Goal: Task Accomplishment & Management: Manage account settings

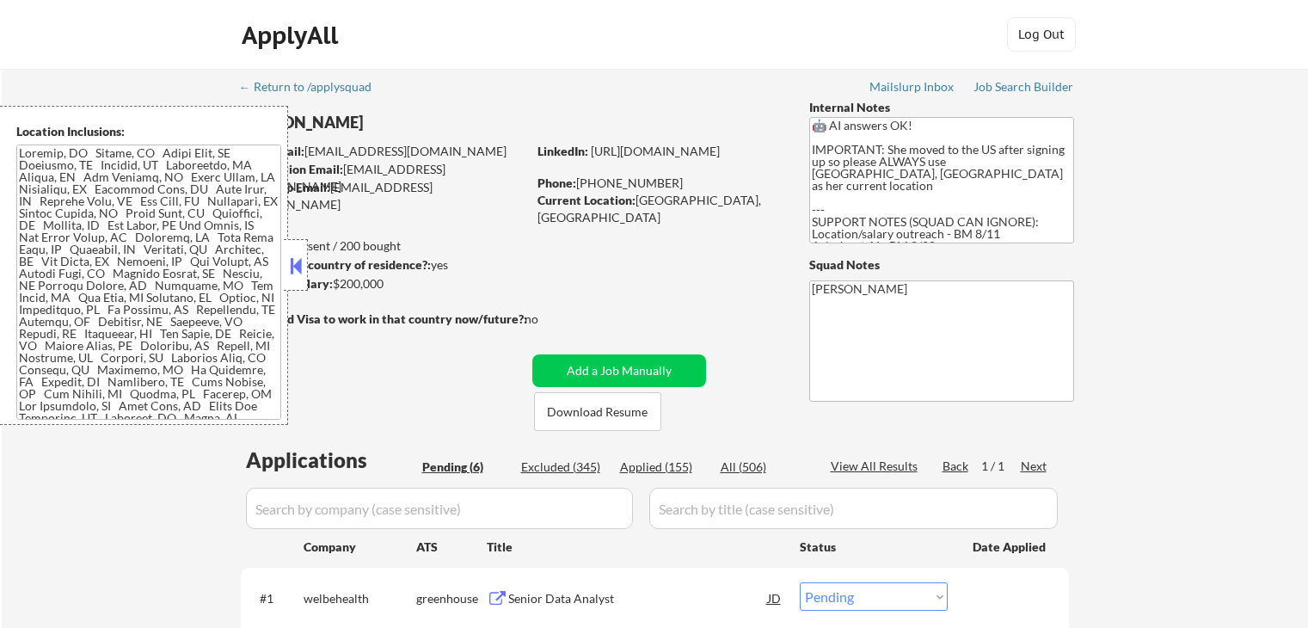
select select ""pending""
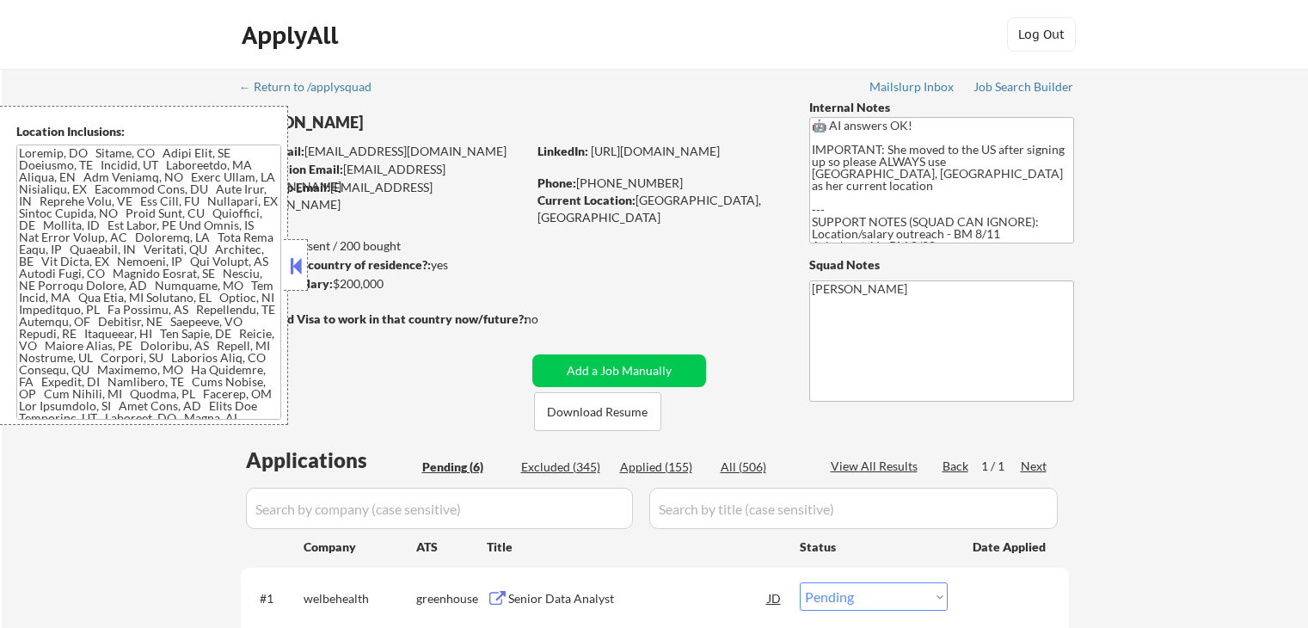
select select ""pending""
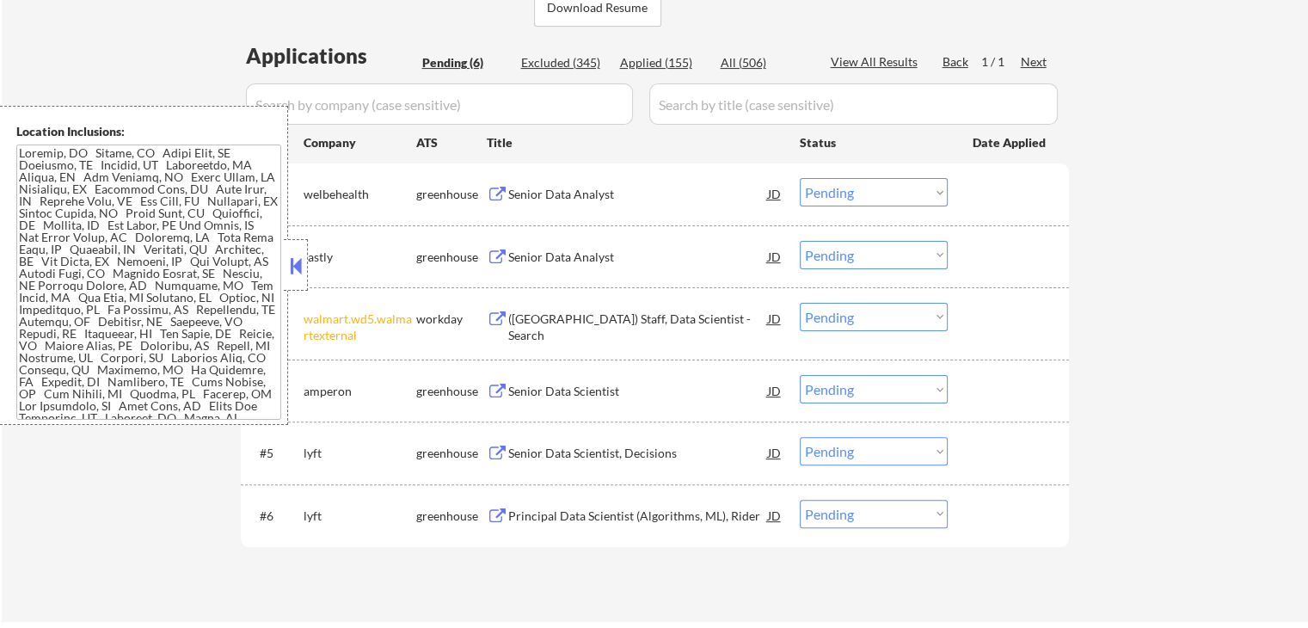
scroll to position [430, 0]
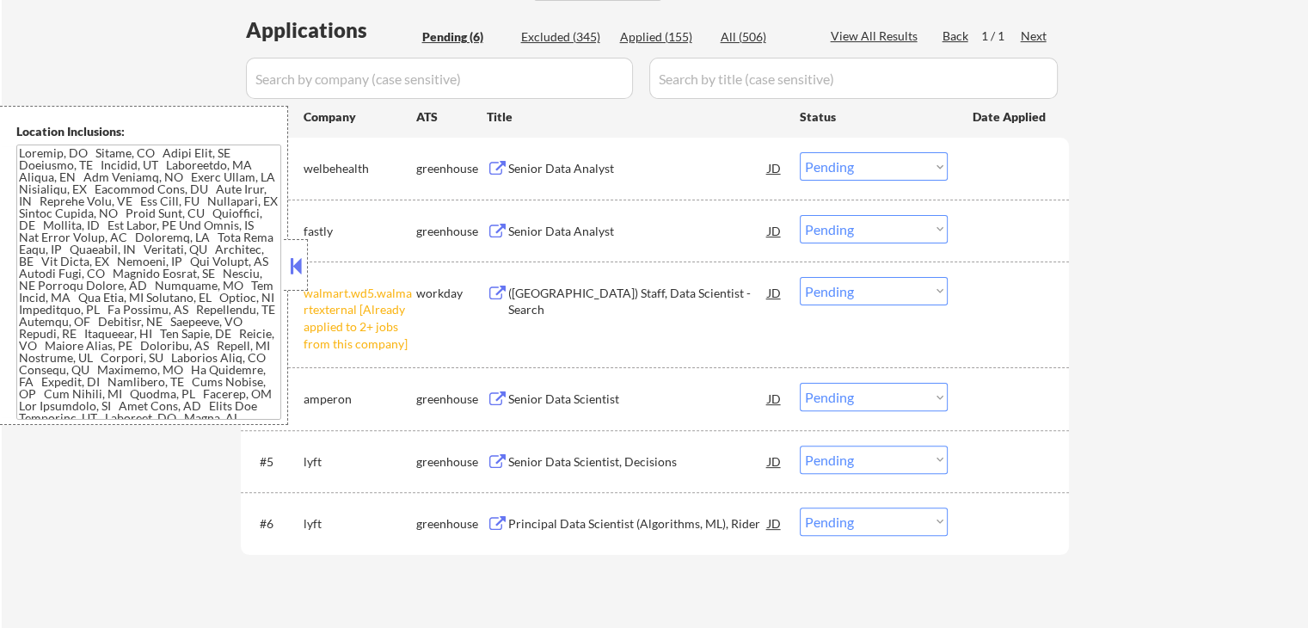
click at [859, 287] on select "Choose an option... Pending Applied Excluded (Questions) Excluded (Expired) Exc…" at bounding box center [874, 291] width 148 height 28
click at [800, 277] on select "Choose an option... Pending Applied Excluded (Questions) Excluded (Expired) Exc…" at bounding box center [874, 291] width 148 height 28
select select ""pending""
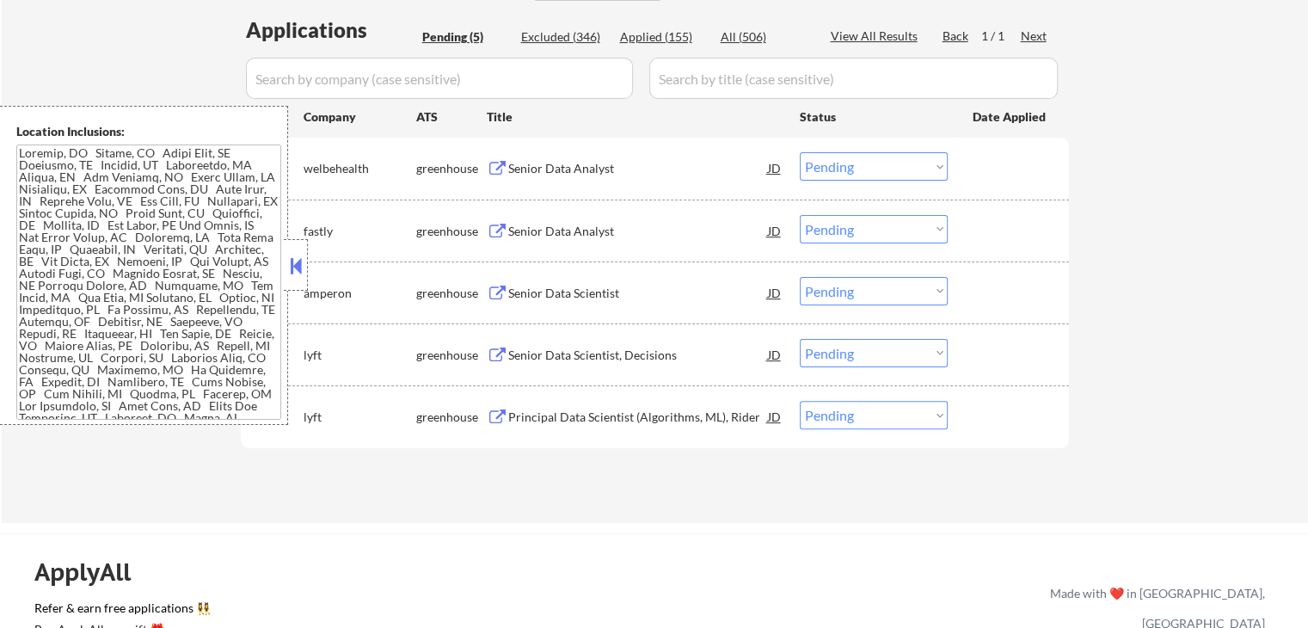
click at [636, 487] on div "Applications Pending (5) Excluded (346) Applied (155) All (506) View All Result…" at bounding box center [655, 252] width 828 height 475
click at [495, 161] on button at bounding box center [498, 169] width 22 height 16
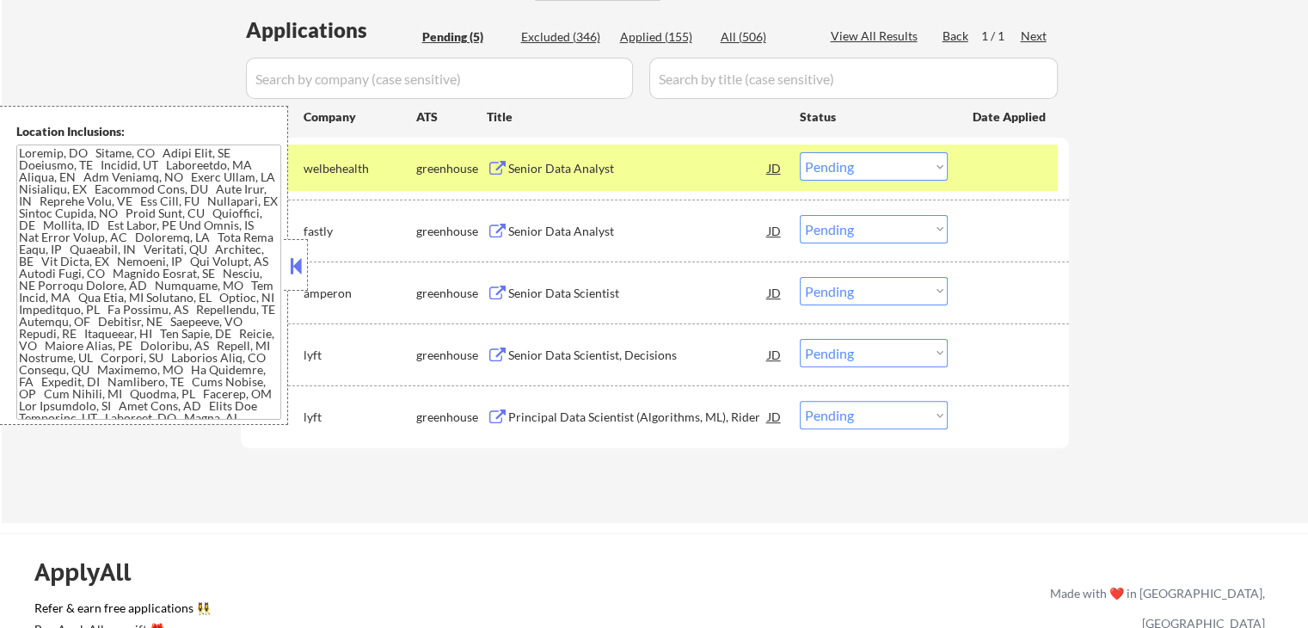
click at [499, 224] on button at bounding box center [498, 232] width 22 height 16
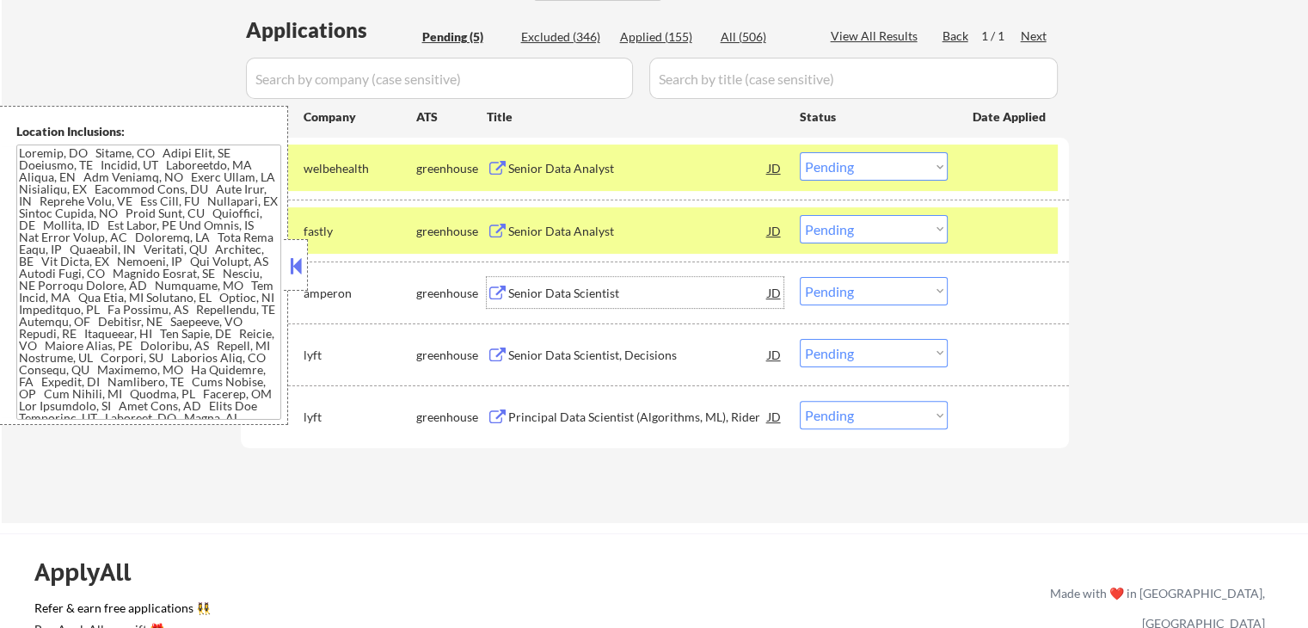
click at [499, 283] on div "Senior Data Scientist JD" at bounding box center [635, 292] width 297 height 31
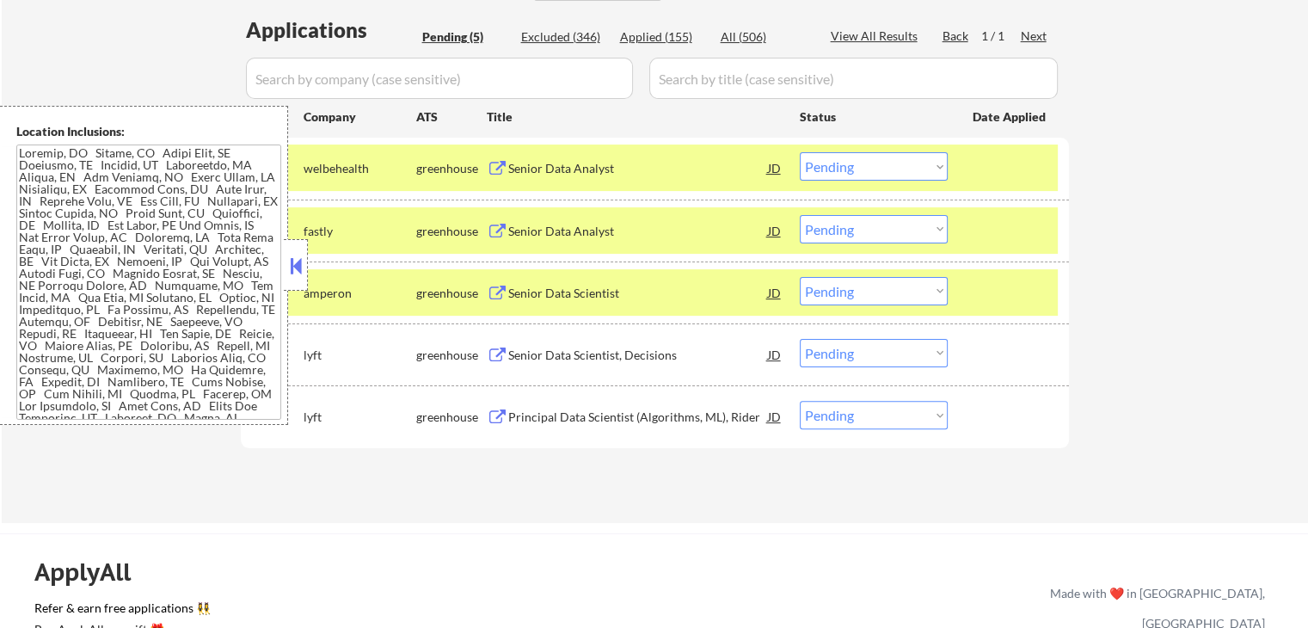
click at [506, 355] on button at bounding box center [498, 355] width 22 height 16
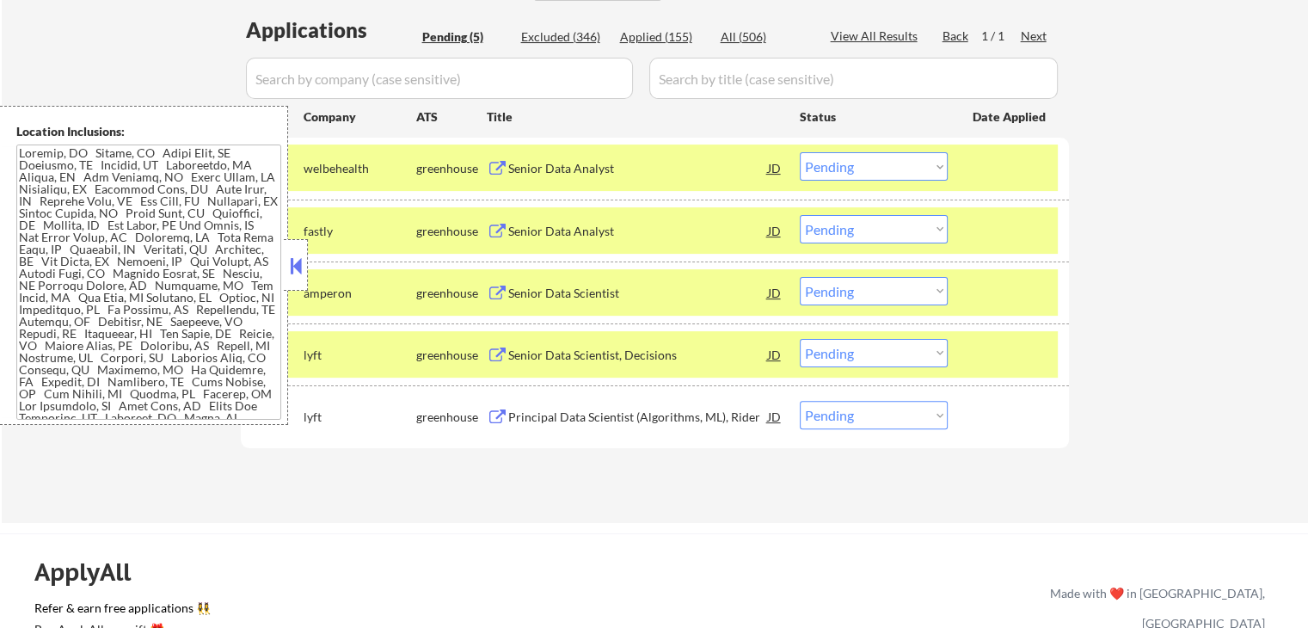
click at [498, 411] on button at bounding box center [498, 417] width 22 height 16
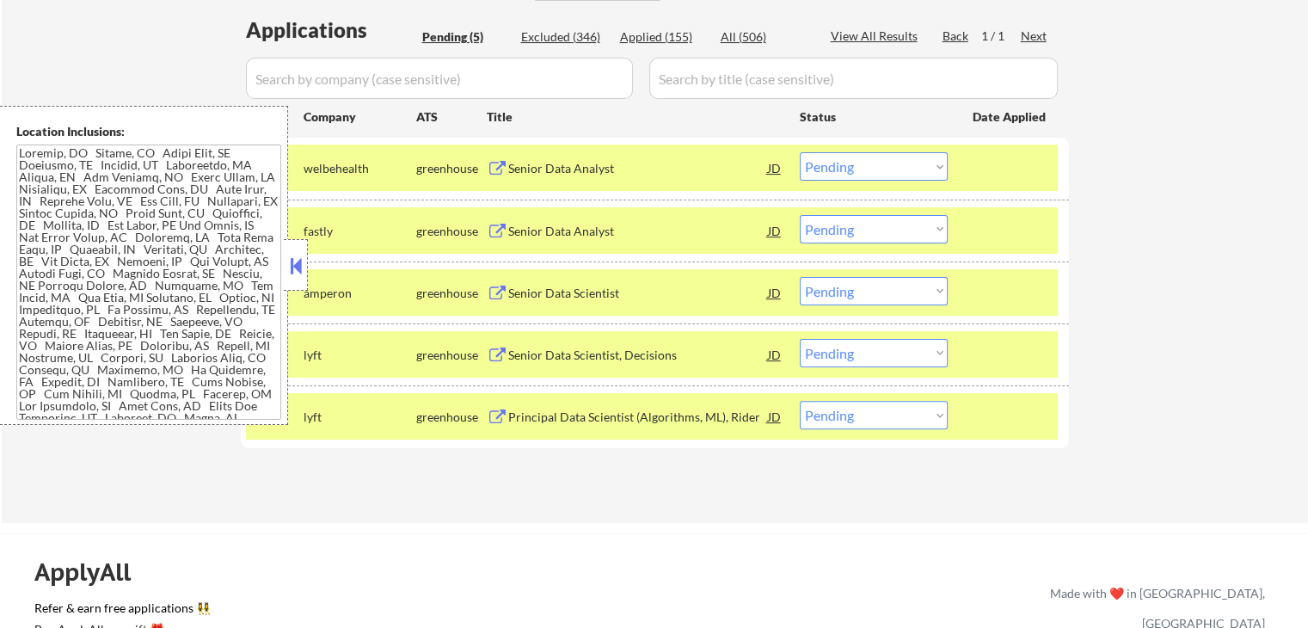
click at [906, 163] on select "Choose an option... Pending Applied Excluded (Questions) Excluded (Expired) Exc…" at bounding box center [874, 166] width 148 height 28
click at [800, 152] on select "Choose an option... Pending Applied Excluded (Questions) Excluded (Expired) Exc…" at bounding box center [874, 166] width 148 height 28
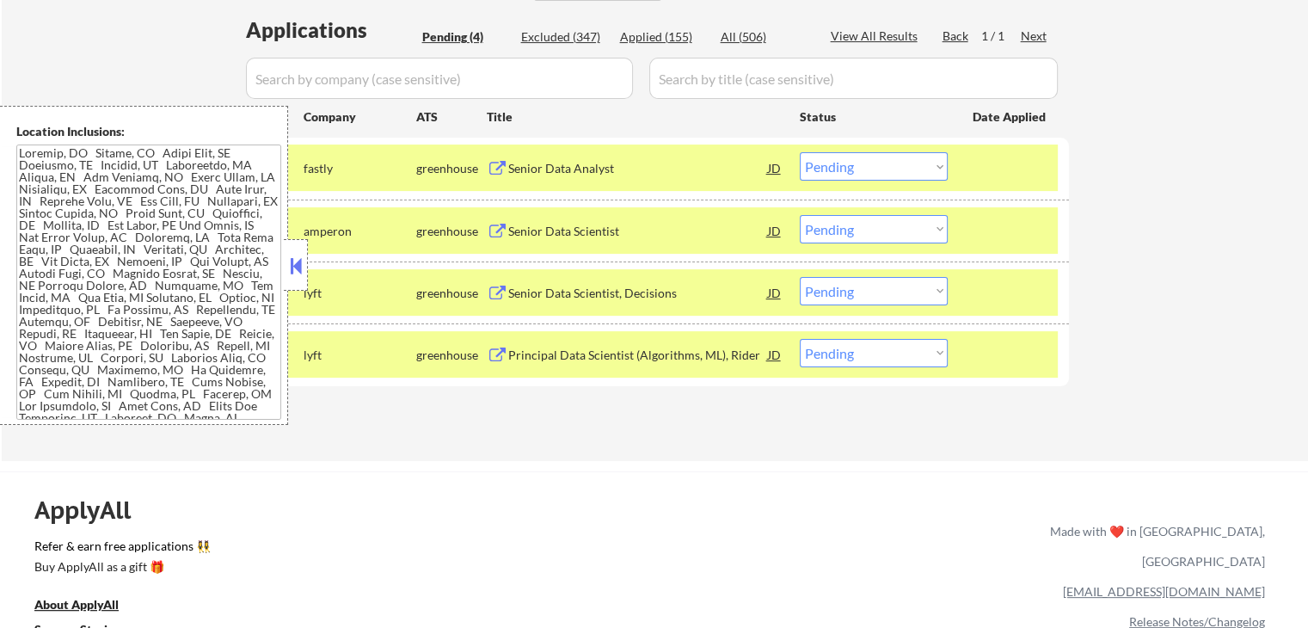
click at [919, 164] on select "Choose an option... Pending Applied Excluded (Questions) Excluded (Expired) Exc…" at bounding box center [874, 166] width 148 height 28
click at [800, 152] on select "Choose an option... Pending Applied Excluded (Questions) Excluded (Expired) Exc…" at bounding box center [874, 166] width 148 height 28
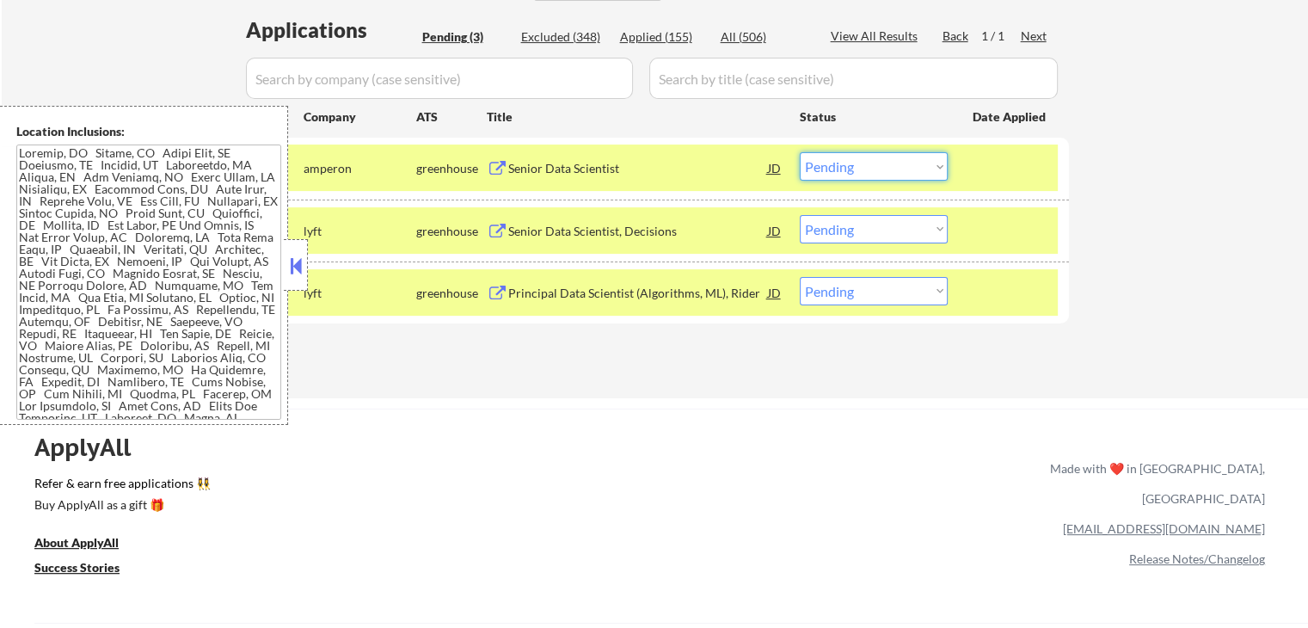
click at [843, 163] on select "Choose an option... Pending Applied Excluded (Questions) Excluded (Expired) Exc…" at bounding box center [874, 166] width 148 height 28
click at [800, 152] on select "Choose an option... Pending Applied Excluded (Questions) Excluded (Expired) Exc…" at bounding box center [874, 166] width 148 height 28
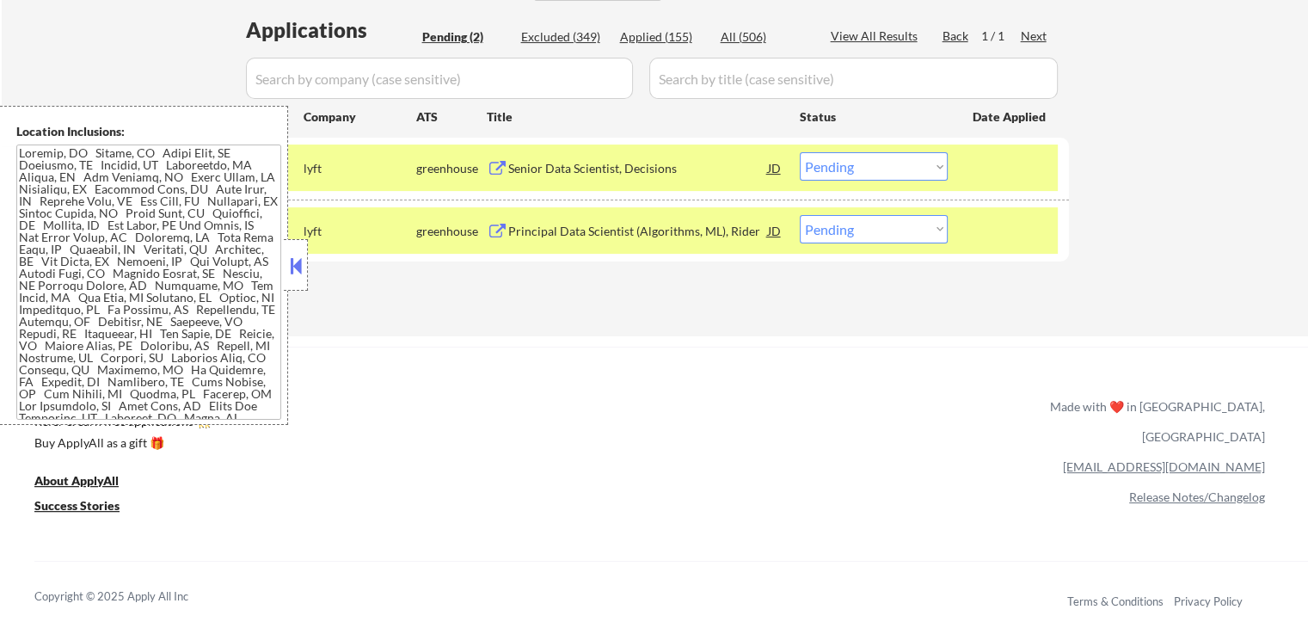
click at [862, 166] on select "Choose an option... Pending Applied Excluded (Questions) Excluded (Expired) Exc…" at bounding box center [874, 166] width 148 height 28
click at [800, 152] on select "Choose an option... Pending Applied Excluded (Questions) Excluded (Expired) Exc…" at bounding box center [874, 166] width 148 height 28
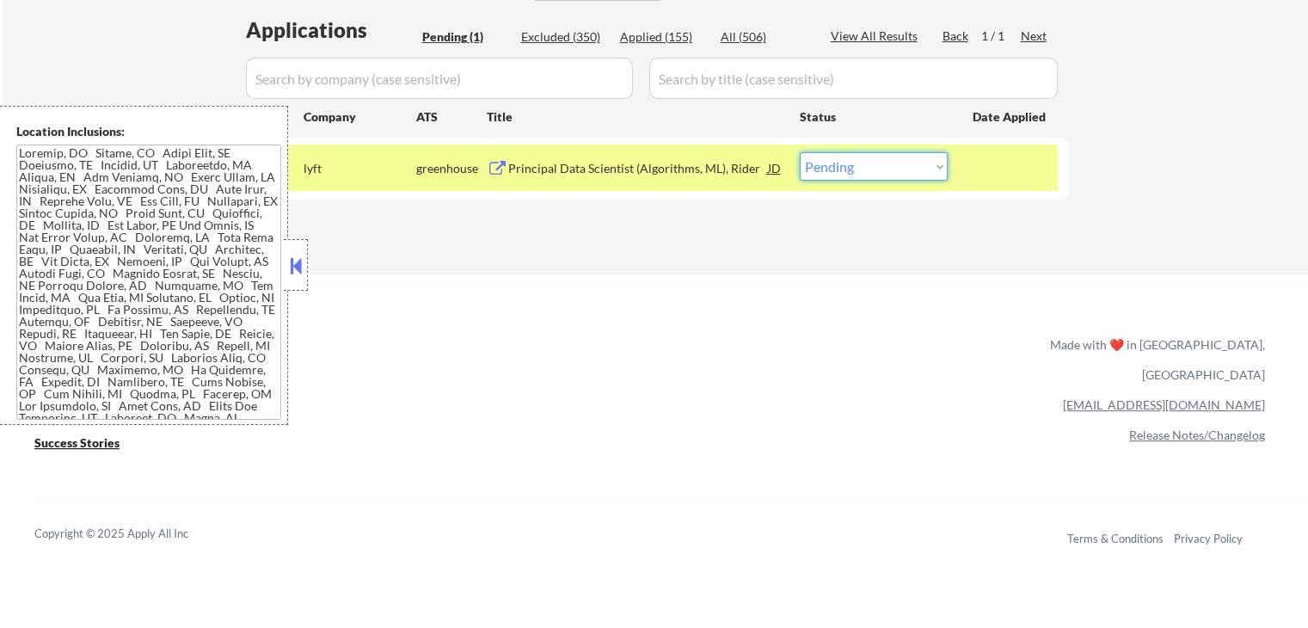
click at [878, 179] on select "Choose an option... Pending Applied Excluded (Questions) Excluded (Expired) Exc…" at bounding box center [874, 166] width 148 height 28
click at [800, 152] on select "Choose an option... Pending Applied Excluded (Questions) Excluded (Expired) Exc…" at bounding box center [874, 166] width 148 height 28
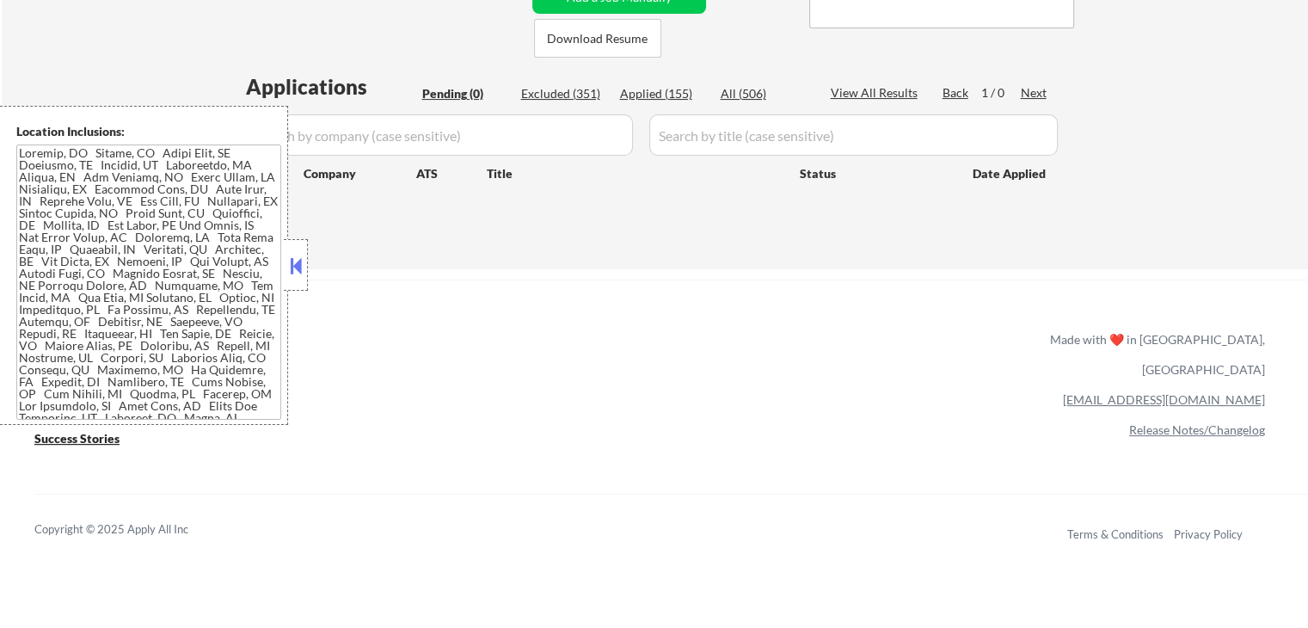
scroll to position [258, 0]
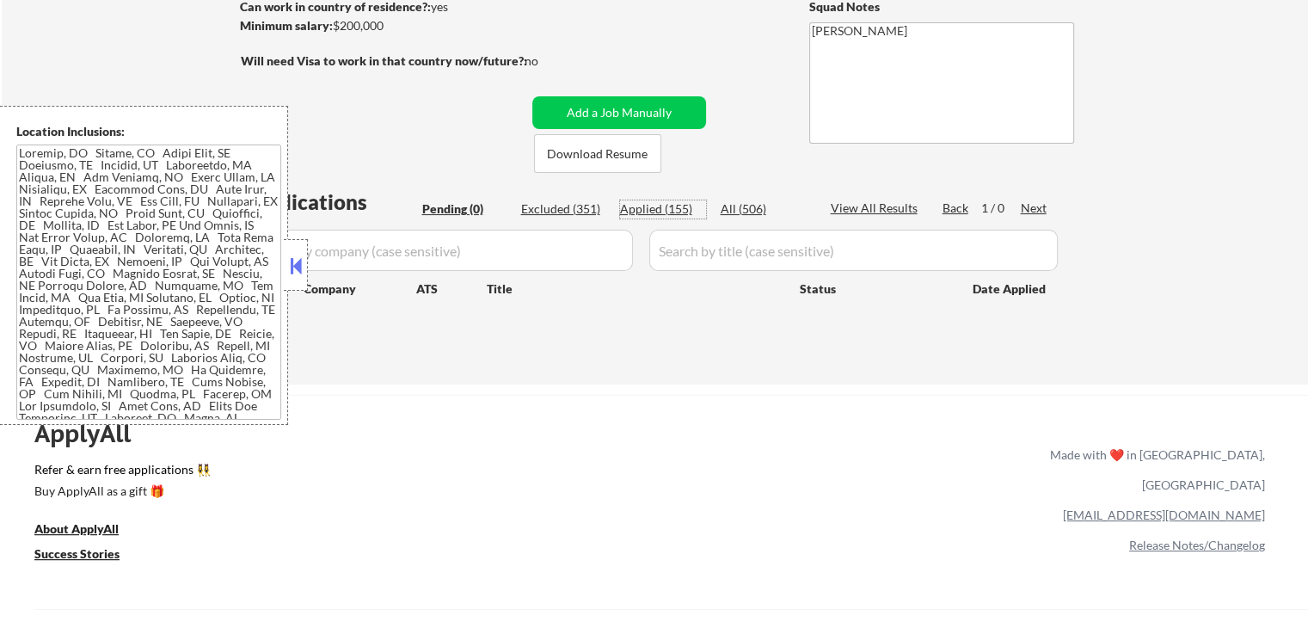
click at [643, 204] on div "Applied (155)" at bounding box center [663, 208] width 86 height 17
select select ""applied""
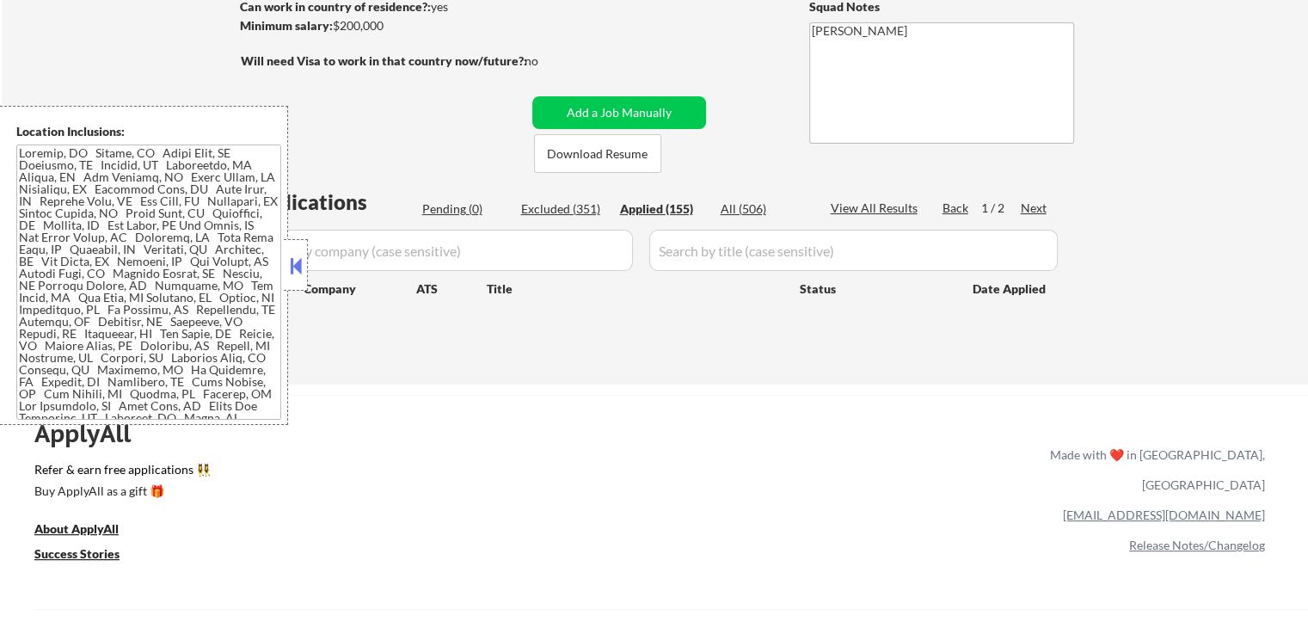
select select ""applied""
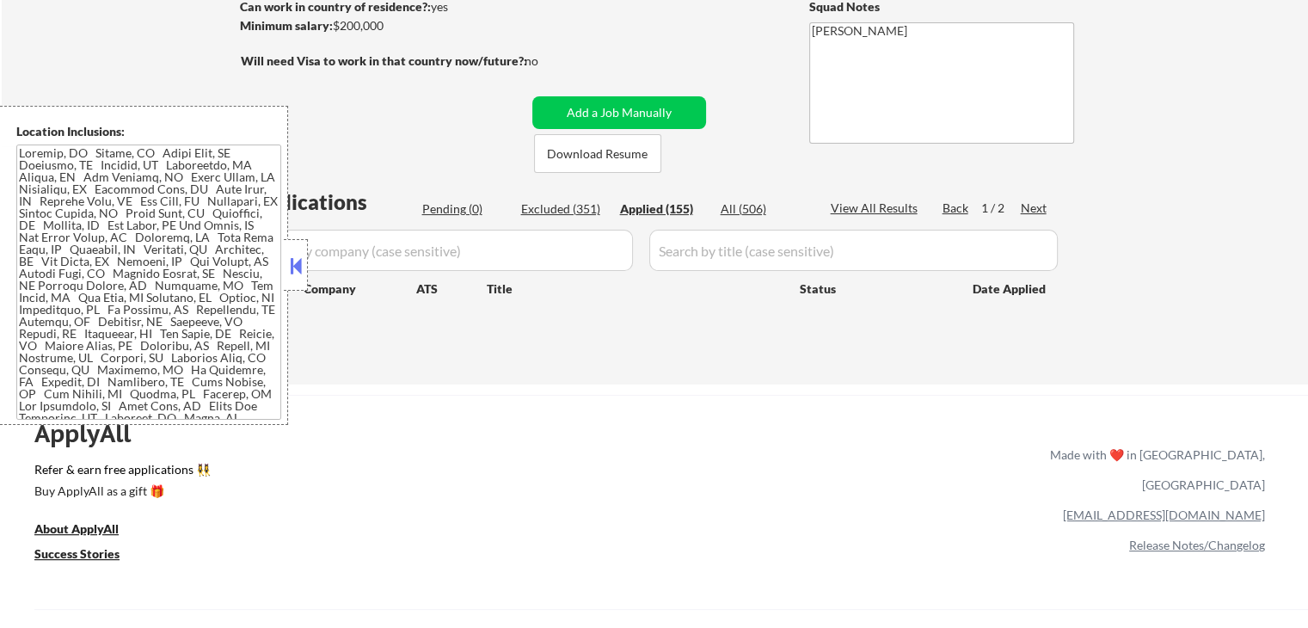
select select ""applied""
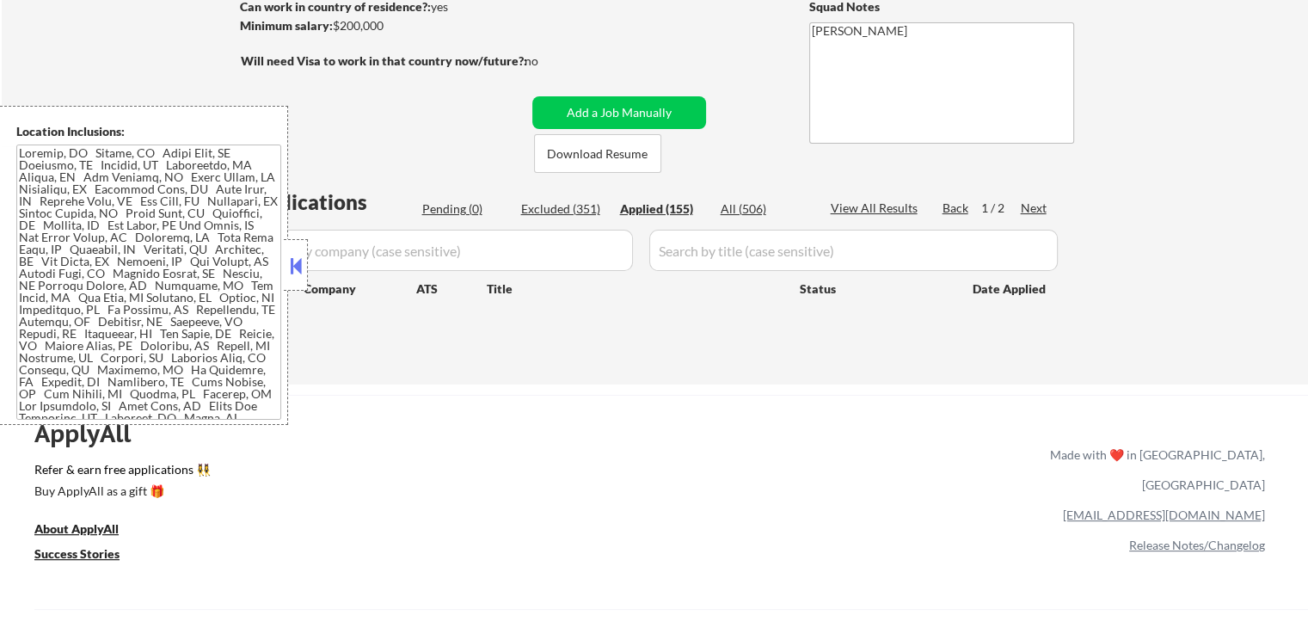
select select ""applied""
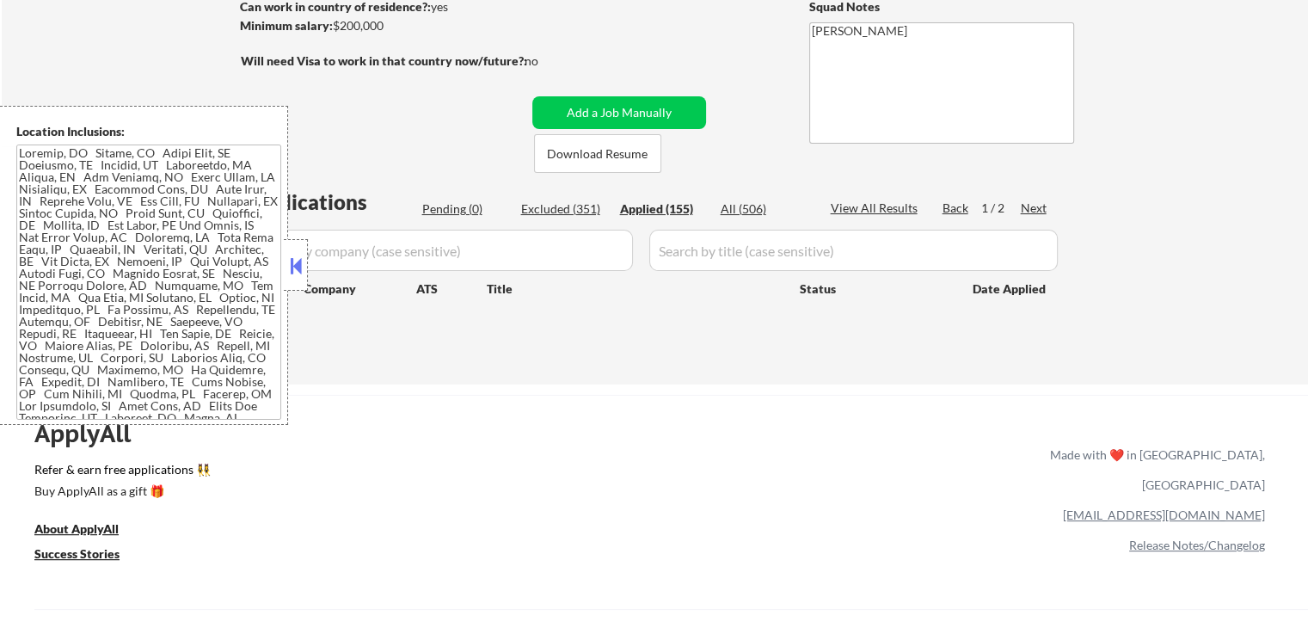
select select ""applied""
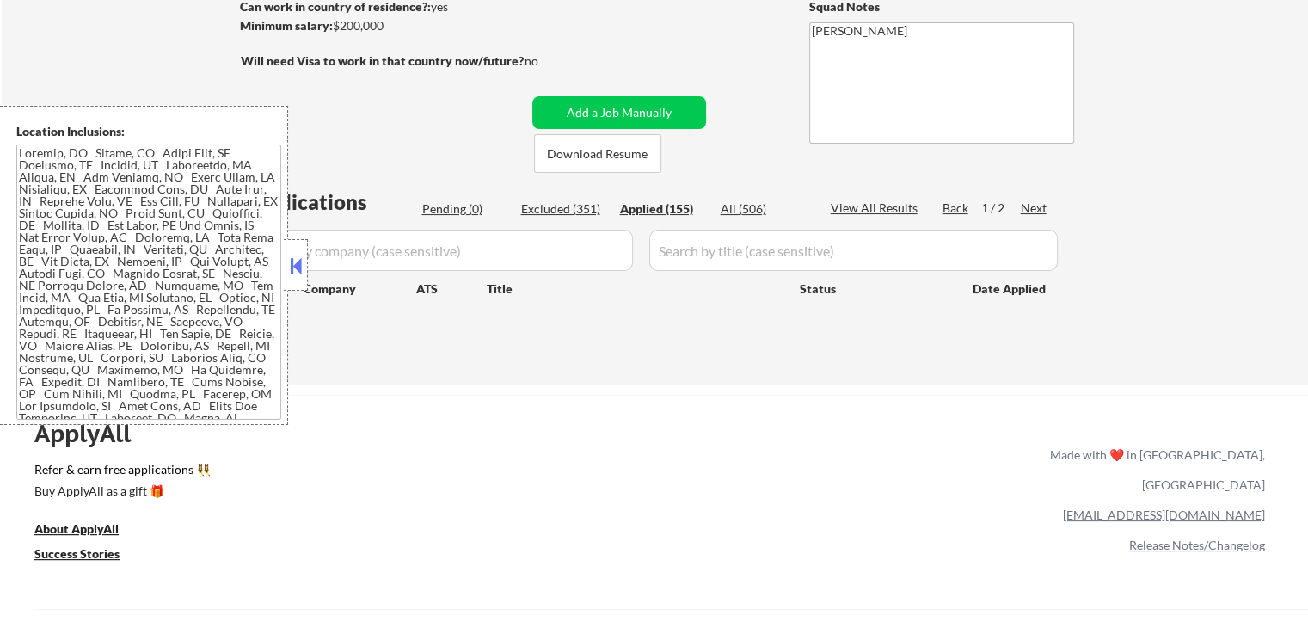
select select ""applied""
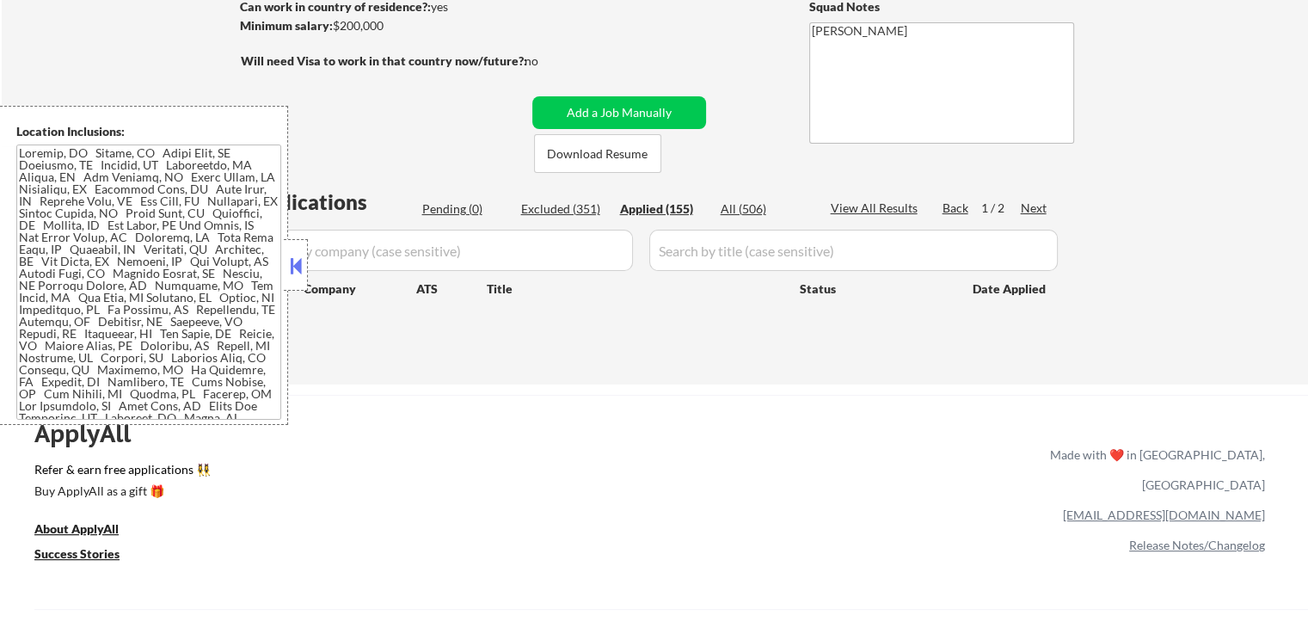
select select ""applied""
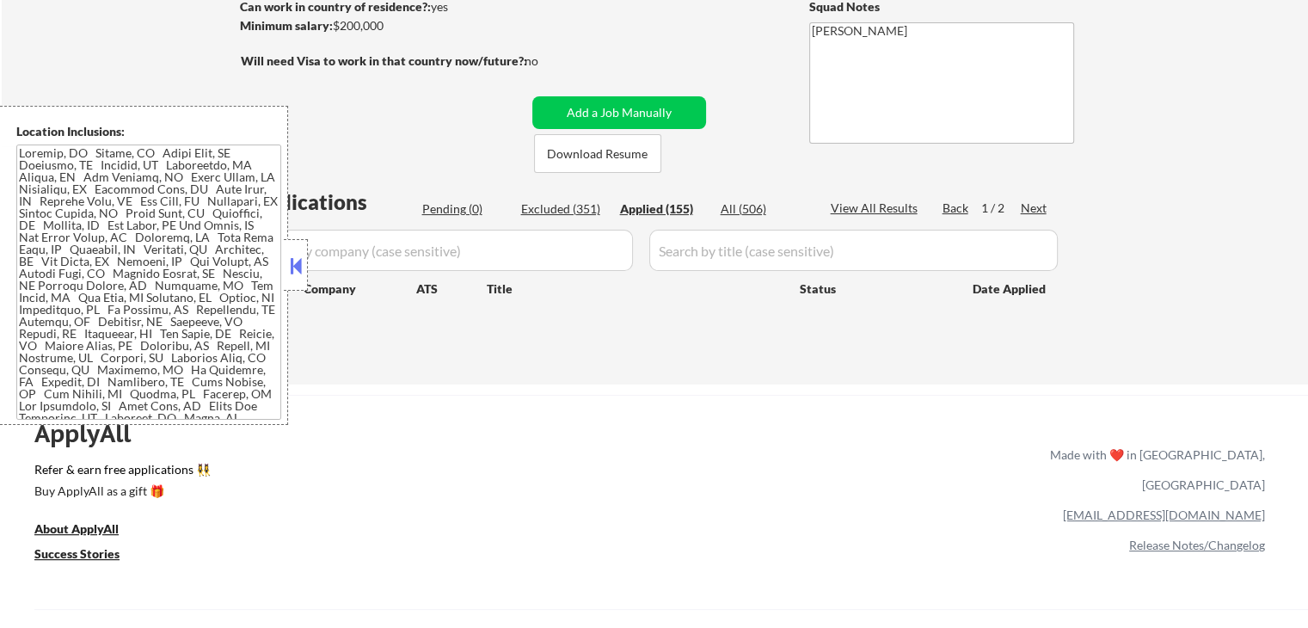
select select ""applied""
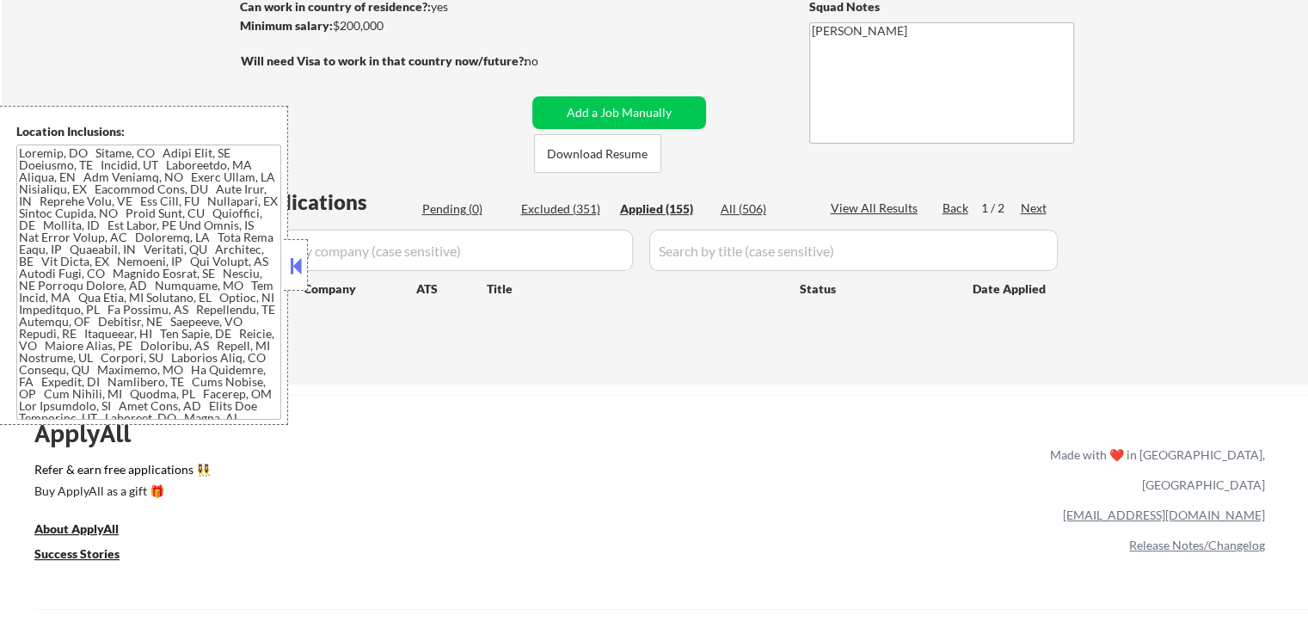
select select ""applied""
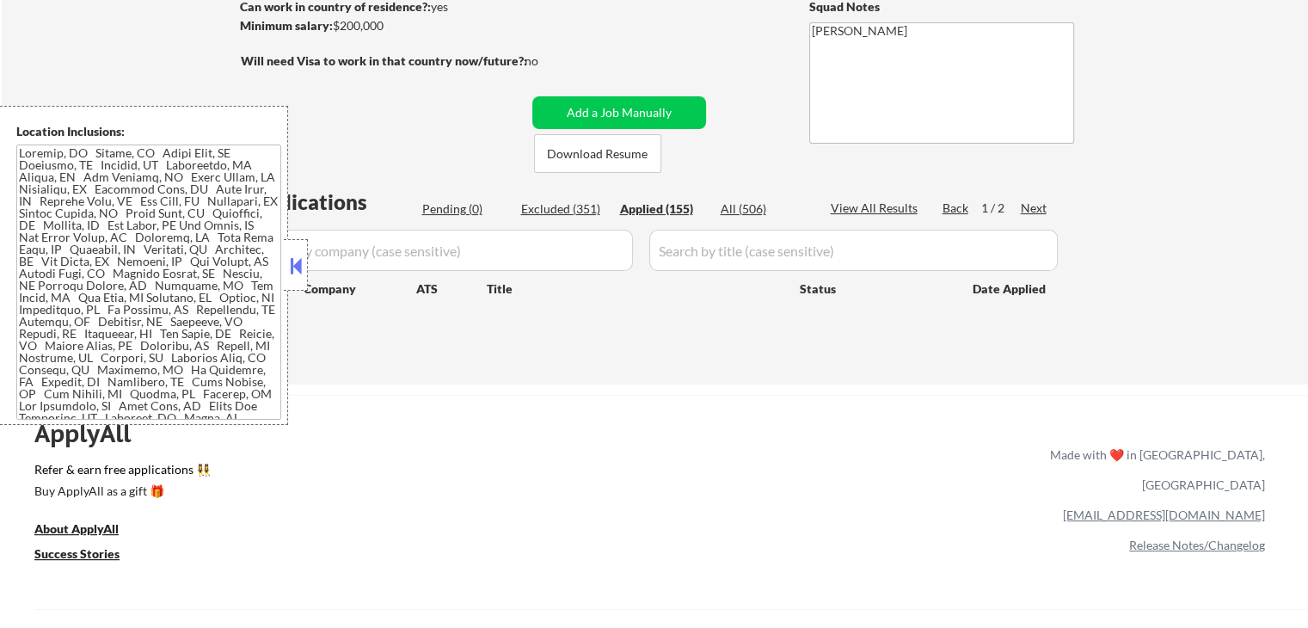
select select ""applied""
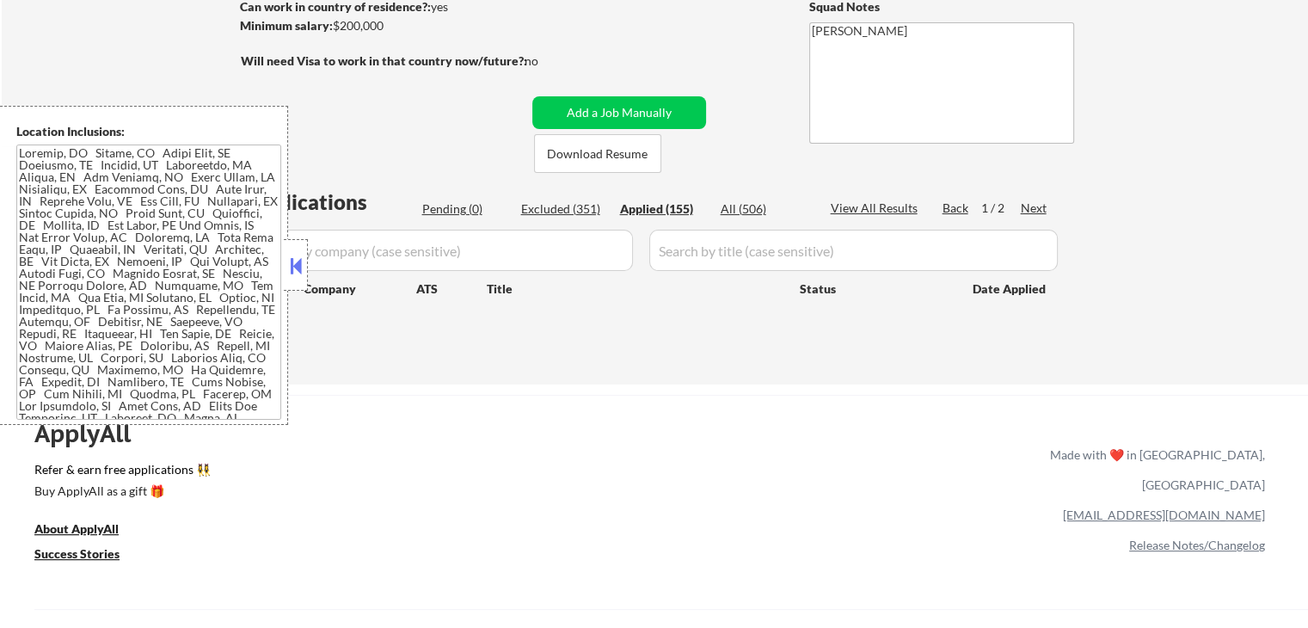
select select ""applied""
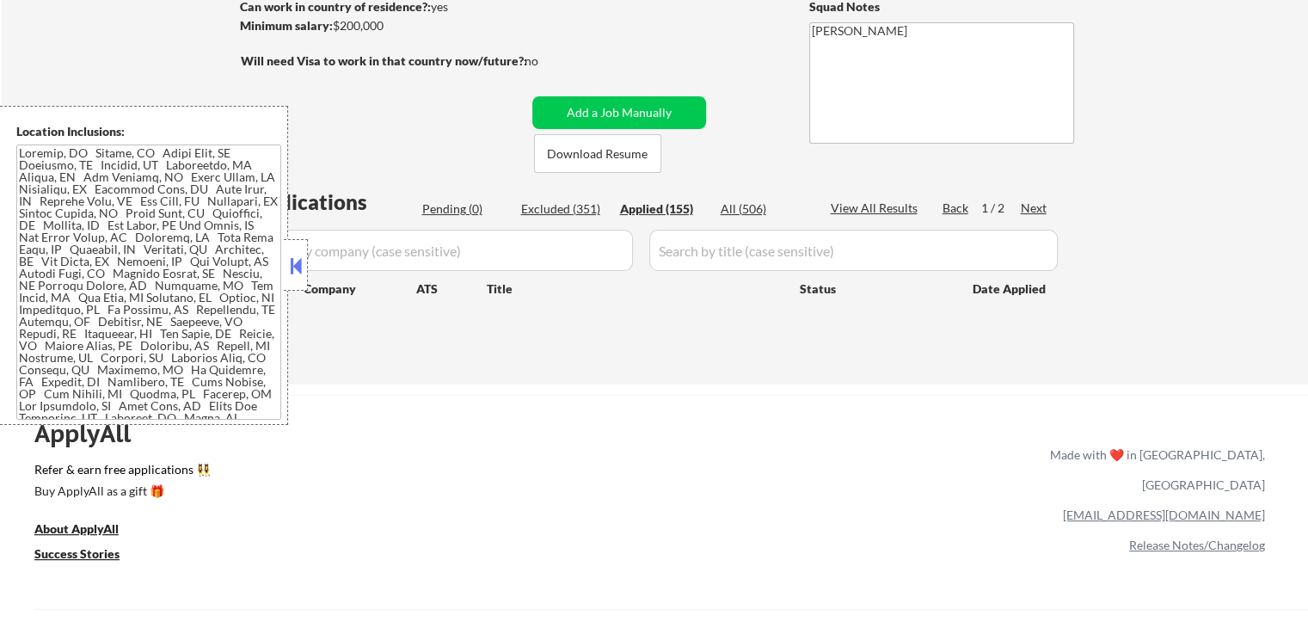
select select ""applied""
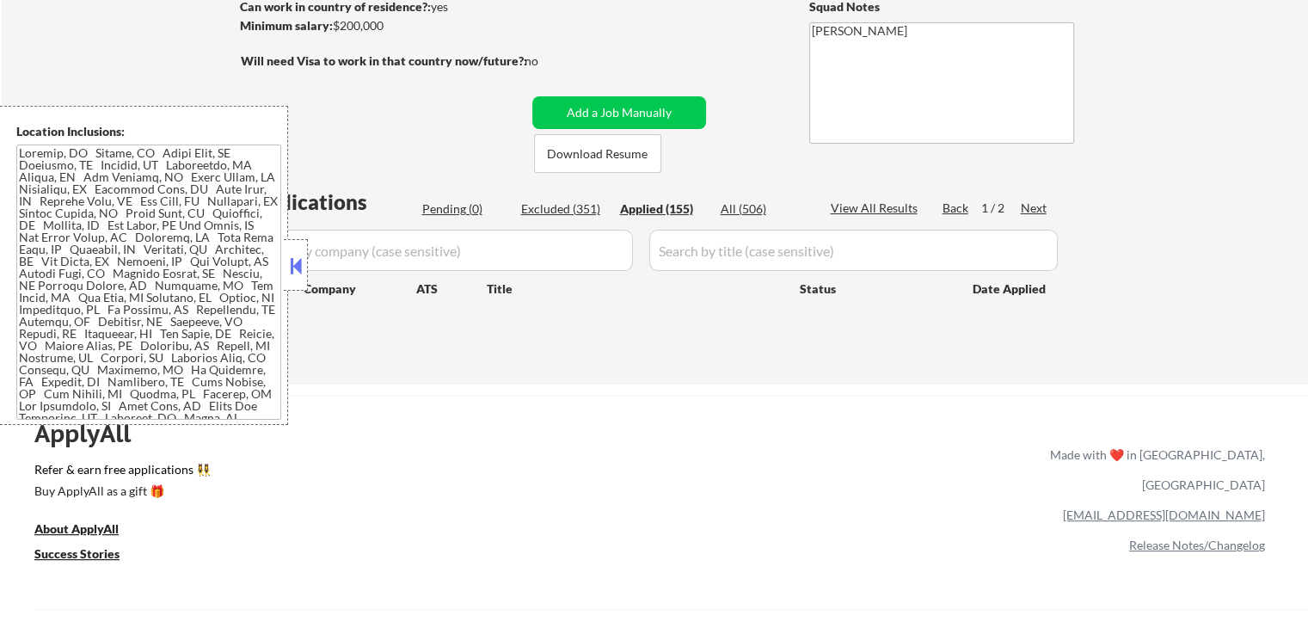
select select ""applied""
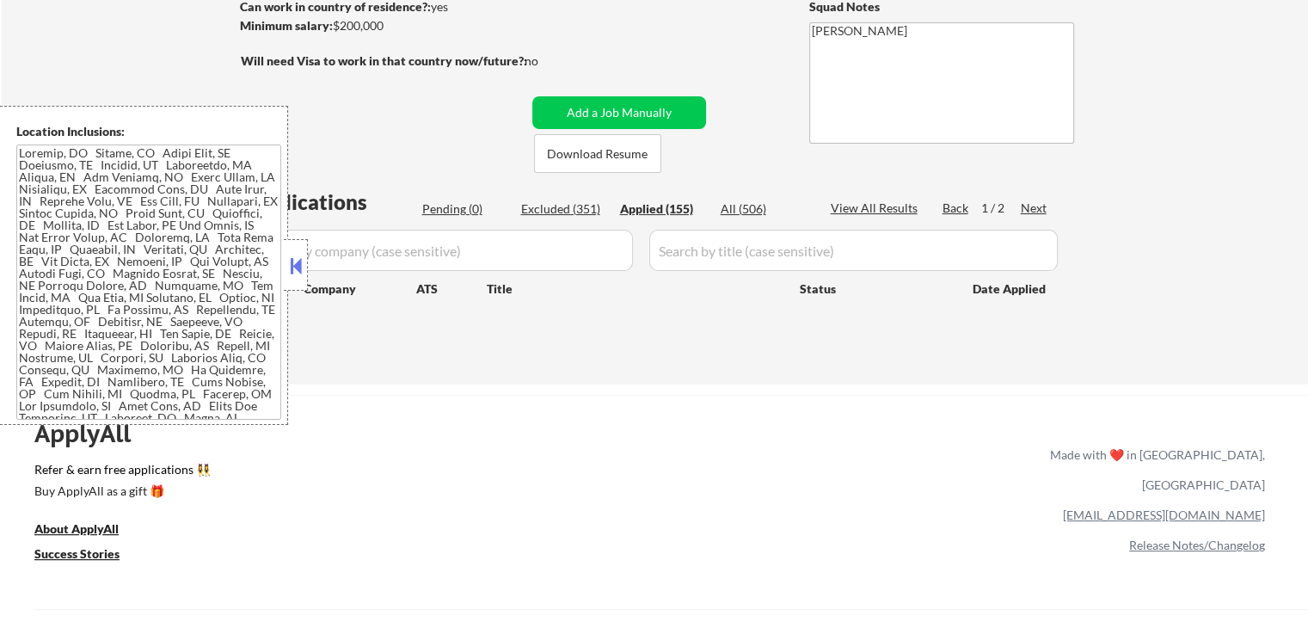
select select ""applied""
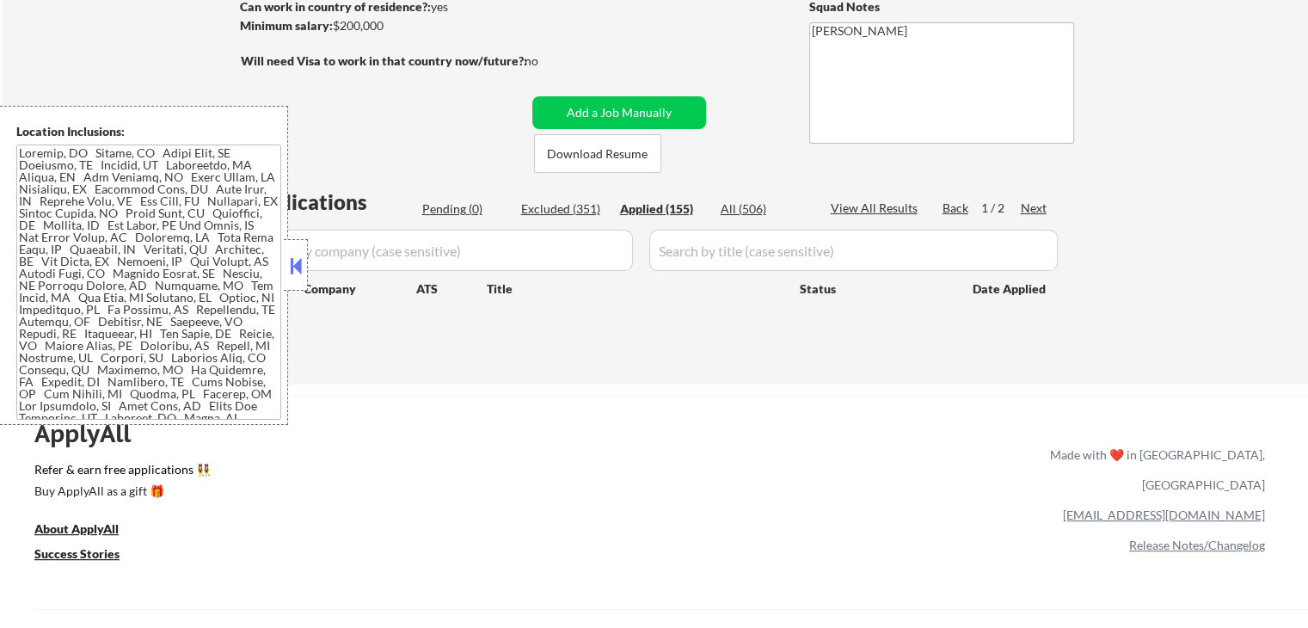
select select ""applied""
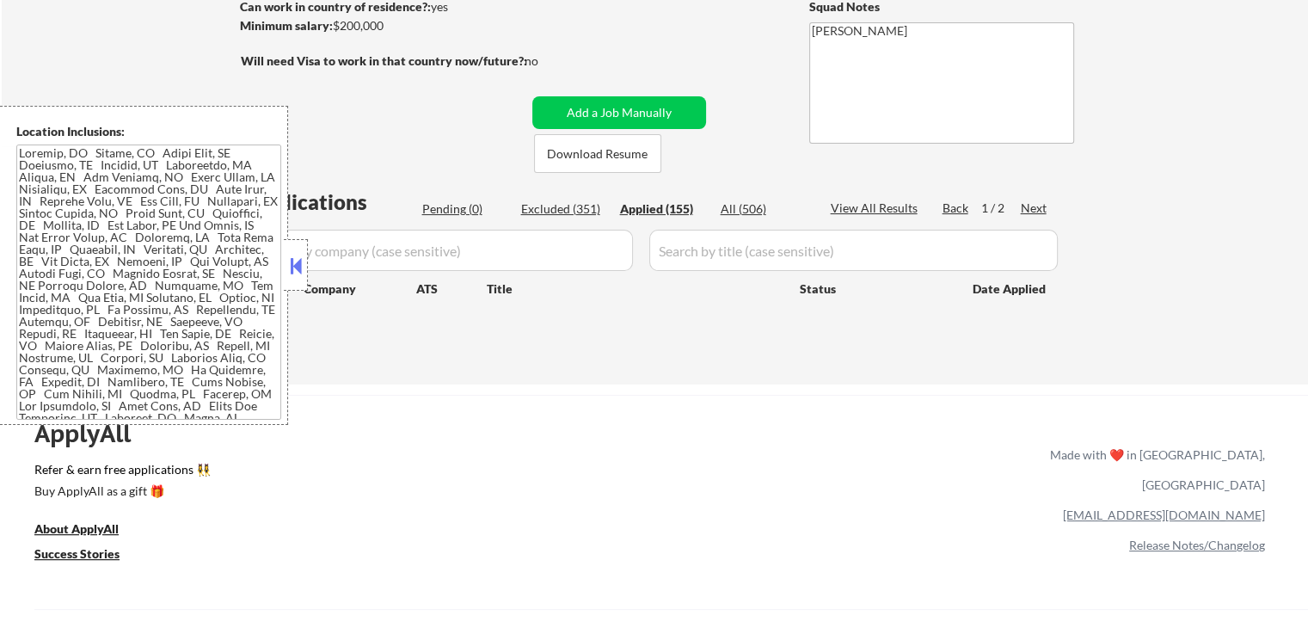
select select ""applied""
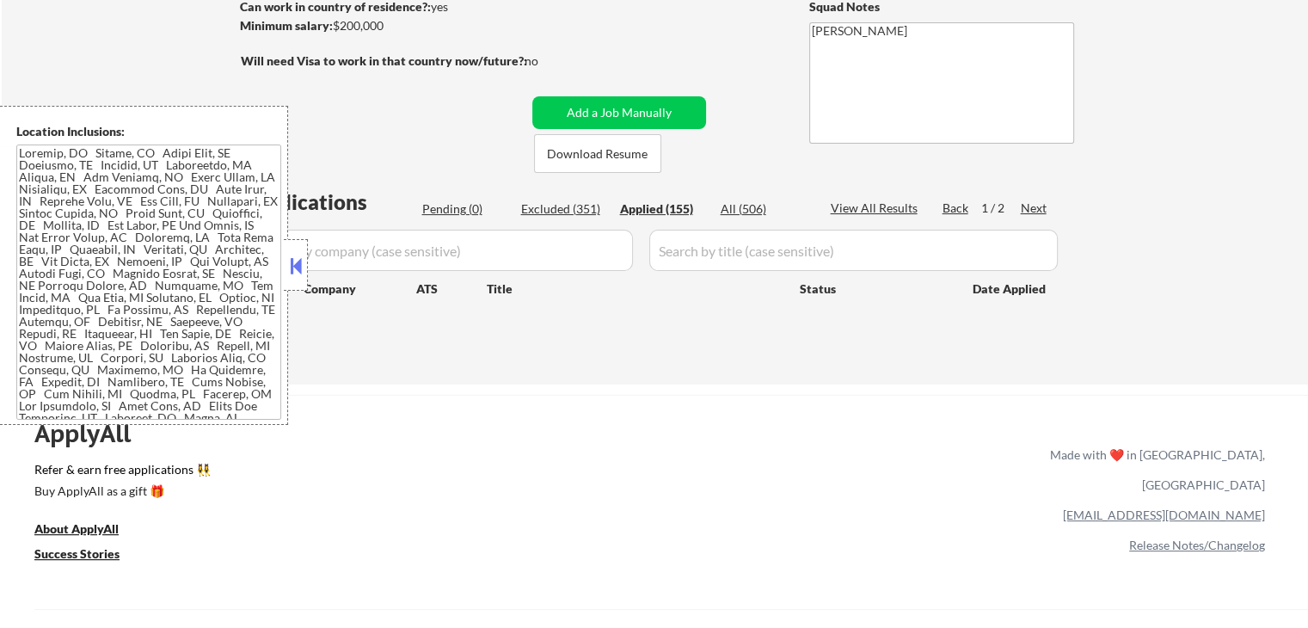
select select ""applied""
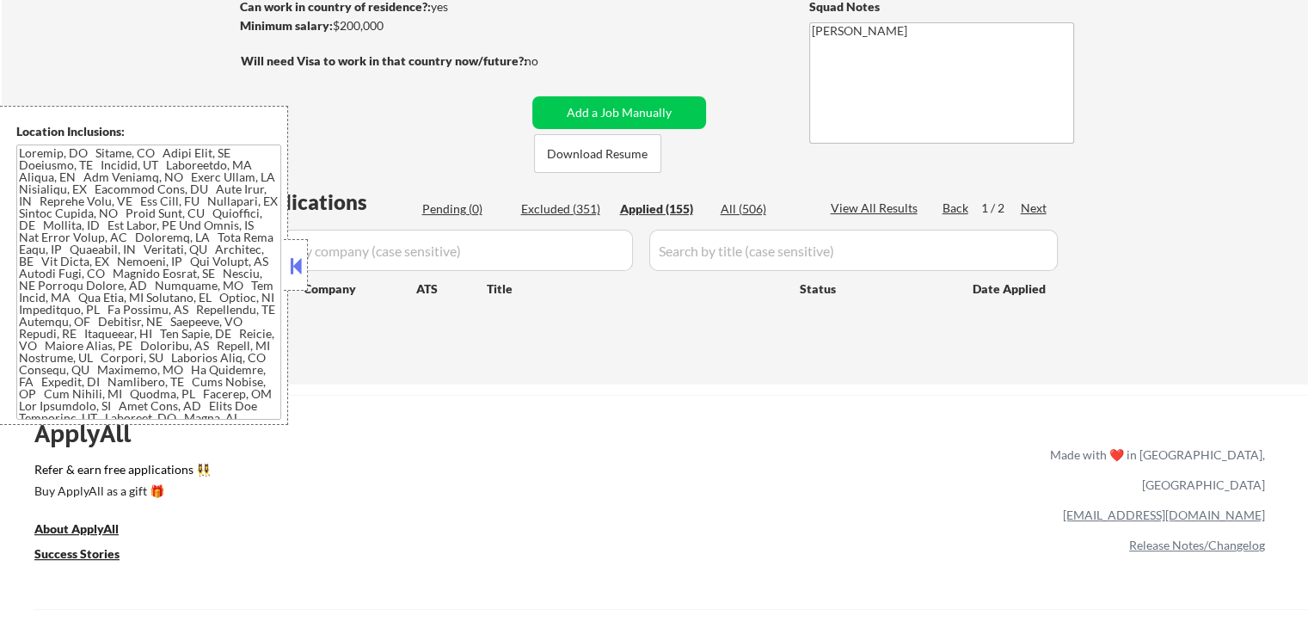
select select ""applied""
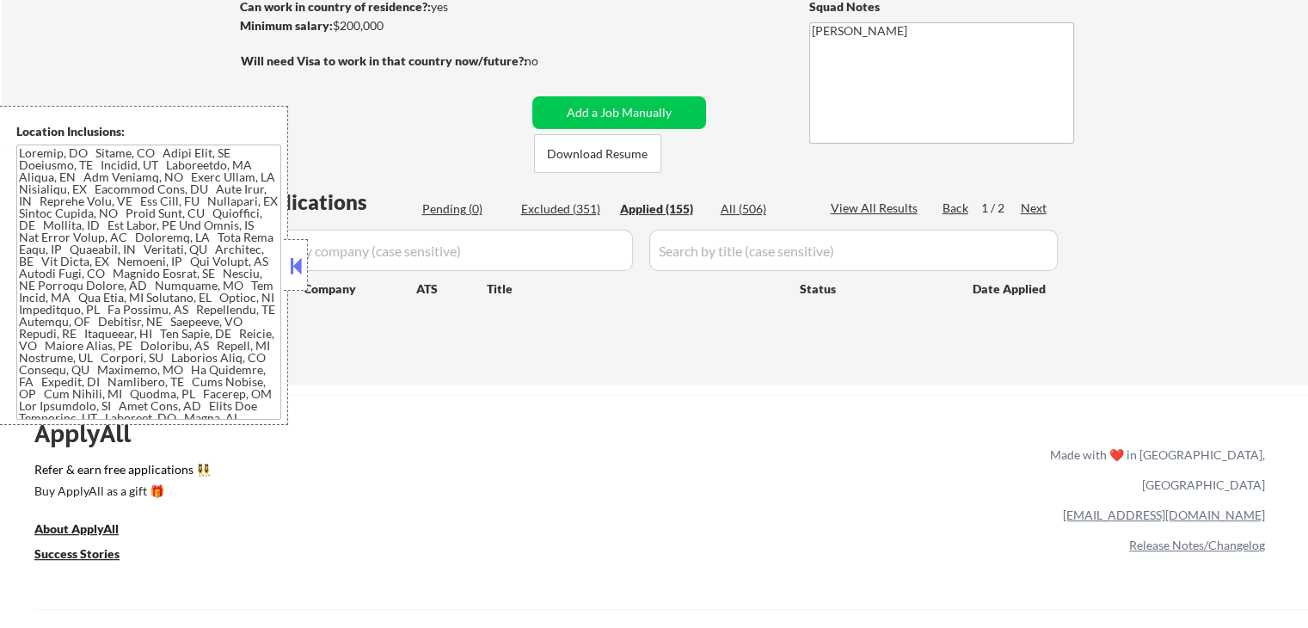
select select ""applied""
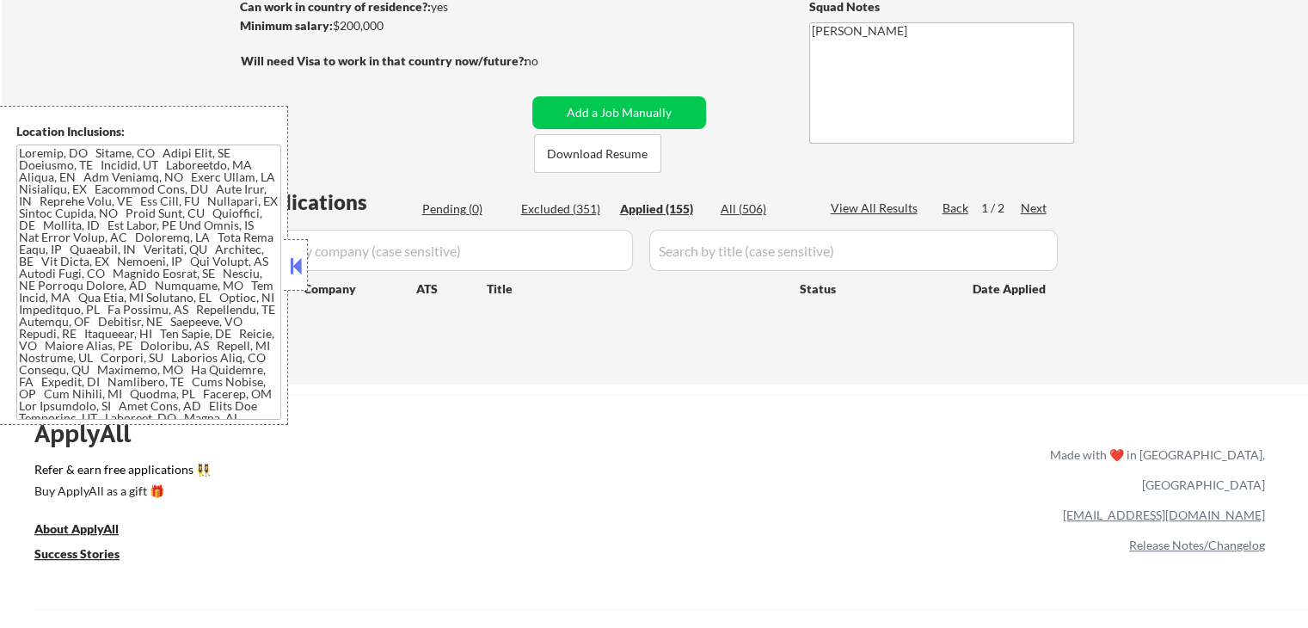
select select ""applied""
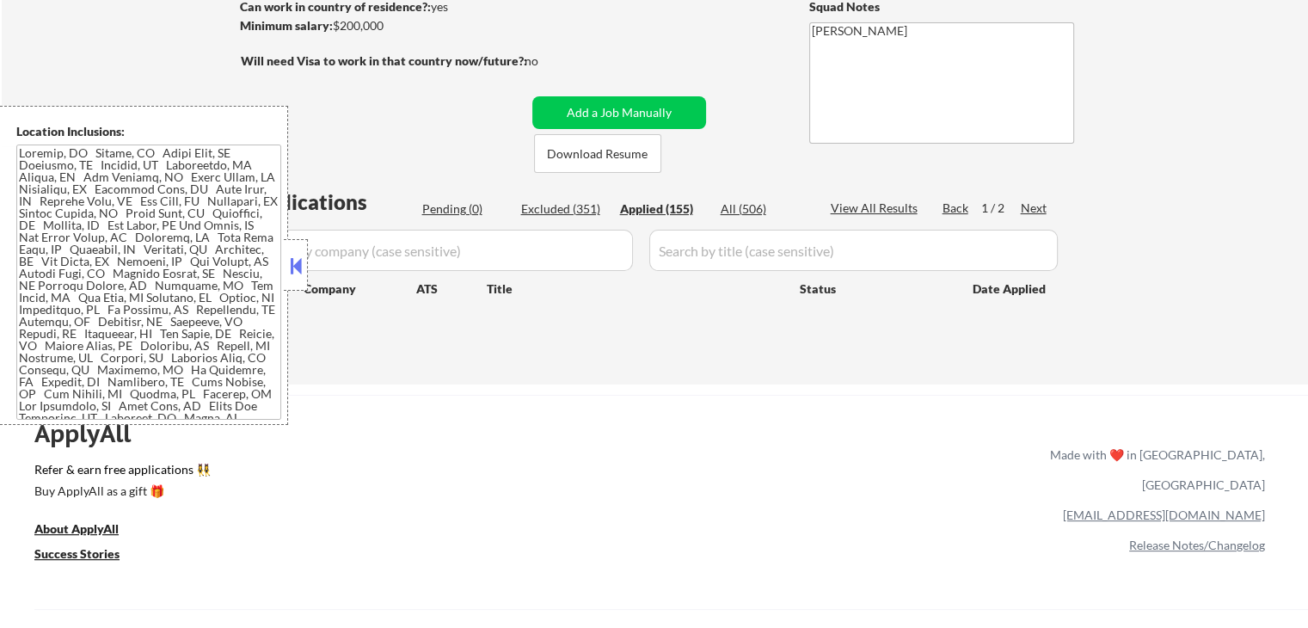
select select ""applied""
